Goal: Use online tool/utility: Utilize a website feature to perform a specific function

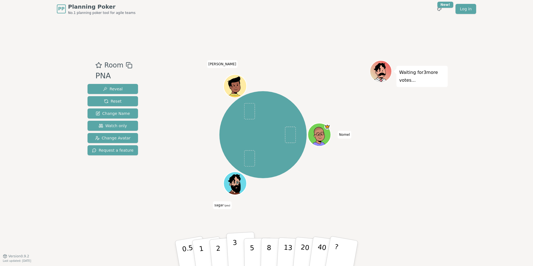
click at [237, 255] on button "3" at bounding box center [242, 254] width 30 height 44
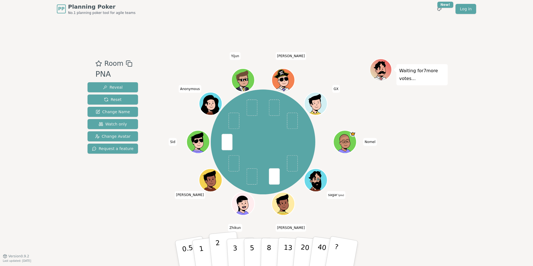
click at [224, 248] on button "2" at bounding box center [225, 254] width 32 height 44
click at [218, 248] on p "2" at bounding box center [218, 254] width 7 height 30
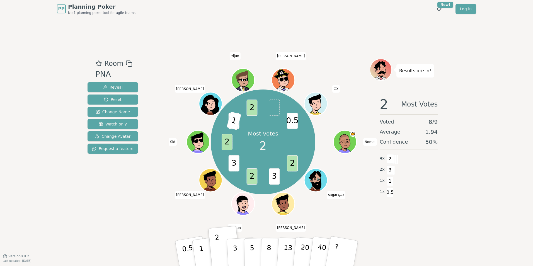
click at [224, 30] on div "Room PNA Reveal Reset Change Name Watch only Change Avatar Request a feature Mo…" at bounding box center [266, 137] width 363 height 238
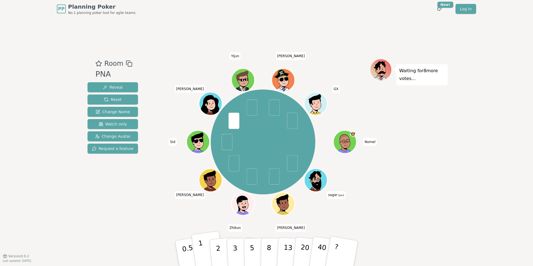
click at [203, 246] on button "1" at bounding box center [207, 253] width 33 height 45
click at [216, 247] on p "2" at bounding box center [218, 254] width 7 height 30
click at [220, 238] on button "2" at bounding box center [225, 254] width 32 height 44
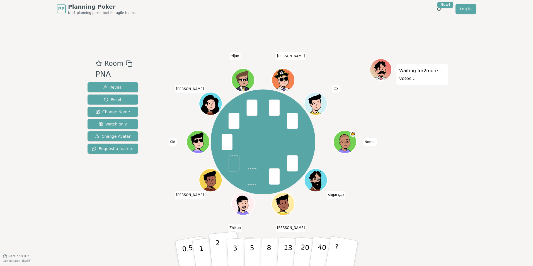
click at [218, 242] on p "2" at bounding box center [218, 254] width 7 height 30
drag, startPoint x: 218, startPoint y: 242, endPoint x: 201, endPoint y: 249, distance: 17.9
click at [201, 249] on div "0.5 1 2 3 5 8 13 20 40 ?" at bounding box center [266, 254] width 167 height 20
click at [201, 249] on p "1" at bounding box center [202, 254] width 8 height 30
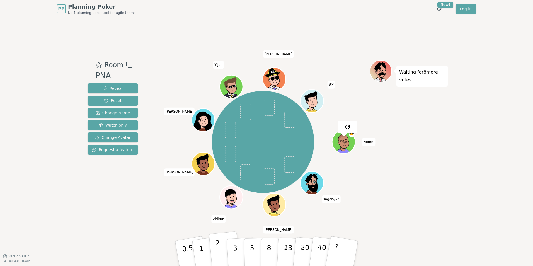
click at [218, 249] on p "2" at bounding box center [218, 254] width 7 height 30
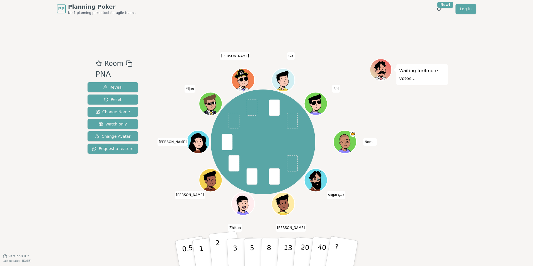
click at [216, 245] on p "2" at bounding box center [218, 254] width 7 height 30
